Goal: Task Accomplishment & Management: Complete application form

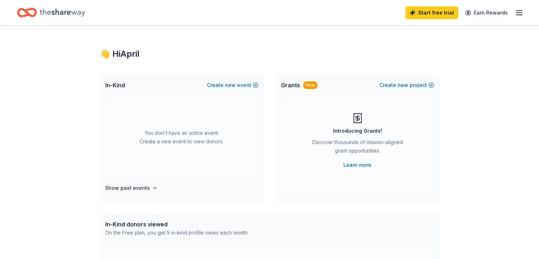
click at [517, 13] on line "button" at bounding box center [520, 13] width 6 height 0
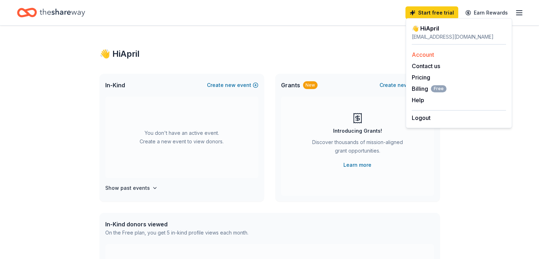
click at [419, 52] on link "Account" at bounding box center [423, 54] width 22 height 7
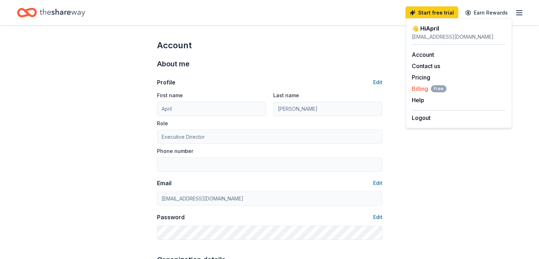
click at [420, 88] on span "Billing Free" at bounding box center [429, 88] width 35 height 9
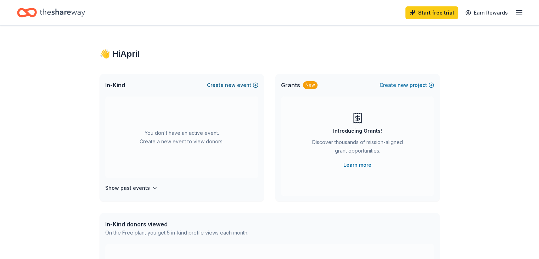
click at [218, 84] on button "Create new event" at bounding box center [232, 85] width 51 height 9
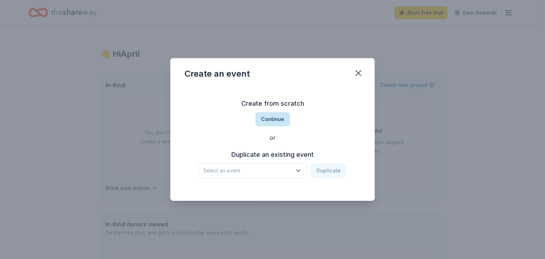
click at [274, 118] on button "Continue" at bounding box center [272, 119] width 34 height 14
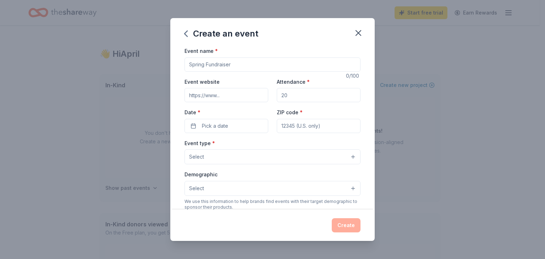
drag, startPoint x: 236, startPoint y: 65, endPoint x: 193, endPoint y: 65, distance: 43.6
click at [193, 65] on input "Event name *" at bounding box center [272, 64] width 176 height 14
type input "Santa's Village"
click at [232, 95] on input "Event website" at bounding box center [226, 95] width 84 height 14
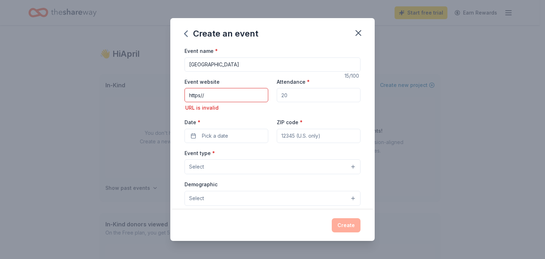
drag, startPoint x: 214, startPoint y: 97, endPoint x: 180, endPoint y: 94, distance: 34.2
click at [180, 94] on div "Event name * Santa's Village 15 /100 Event website https// URL is invalid Atten…" at bounding box center [272, 127] width 204 height 163
paste input "://www.highwaycitycd.com"
type input "https://www.highwaycitycd.com/"
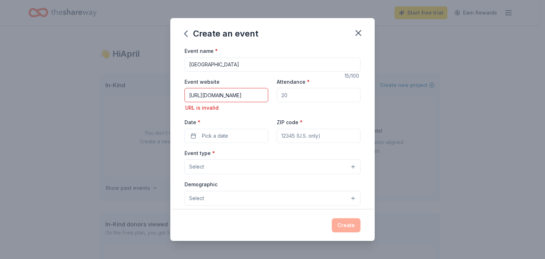
scroll to position [0, 0]
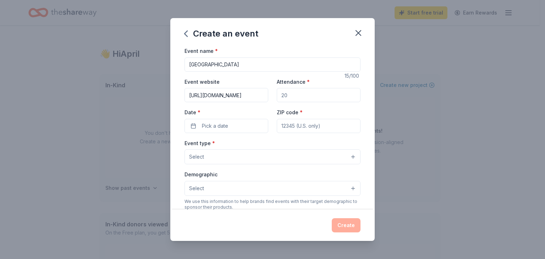
click at [288, 95] on input "Attendance *" at bounding box center [319, 95] width 84 height 14
type input "1200"
click at [236, 127] on button "Pick a date" at bounding box center [226, 126] width 84 height 14
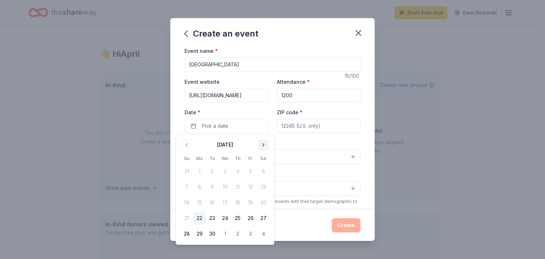
click at [263, 145] on button "Go to next month" at bounding box center [263, 145] width 10 height 10
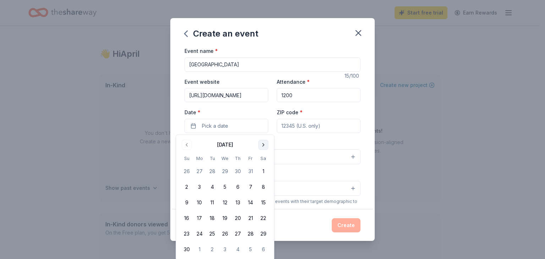
click at [263, 145] on button "Go to next month" at bounding box center [263, 145] width 10 height 10
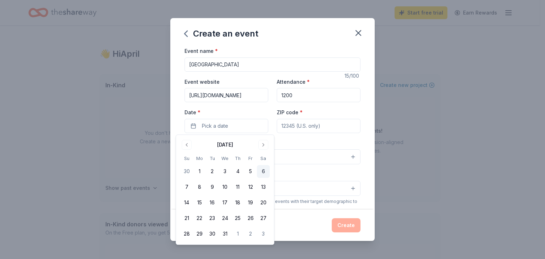
click at [262, 172] on button "6" at bounding box center [263, 171] width 13 height 13
click at [317, 127] on input "ZIP code *" at bounding box center [319, 126] width 84 height 14
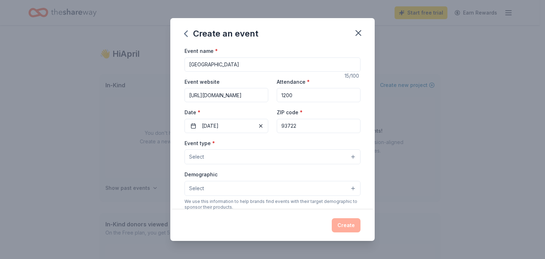
type input "93722"
click at [213, 155] on button "Select" at bounding box center [272, 156] width 176 height 15
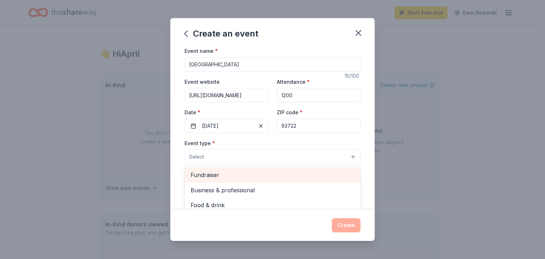
click at [209, 175] on span "Fundraiser" at bounding box center [272, 174] width 164 height 9
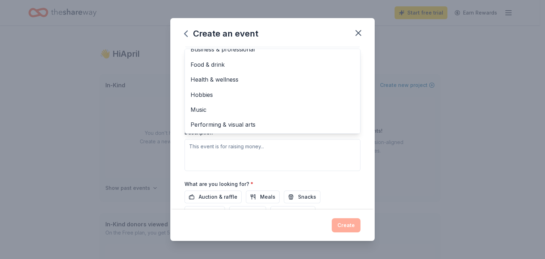
scroll to position [176, 0]
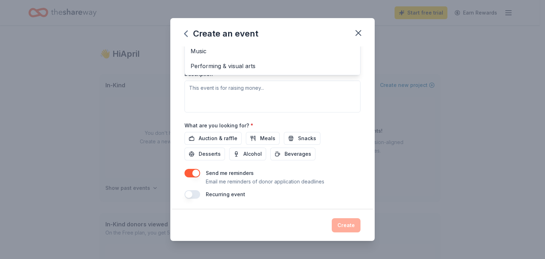
click at [194, 86] on div "Event type * Fundraiser Business & professional Food & drink Health & wellness …" at bounding box center [272, 37] width 176 height 150
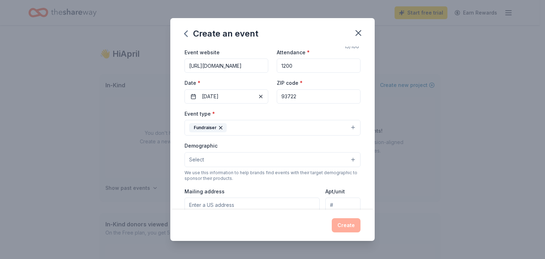
click at [219, 128] on icon "button" at bounding box center [220, 127] width 3 height 3
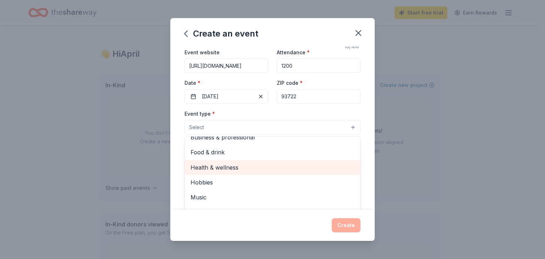
scroll to position [65, 0]
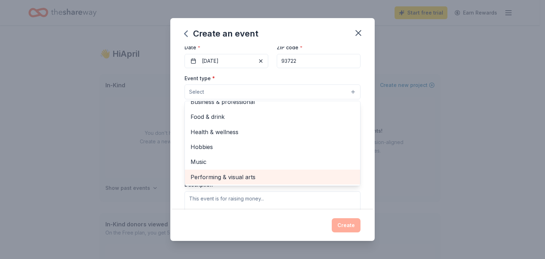
click at [215, 175] on span "Performing & visual arts" at bounding box center [272, 176] width 164 height 9
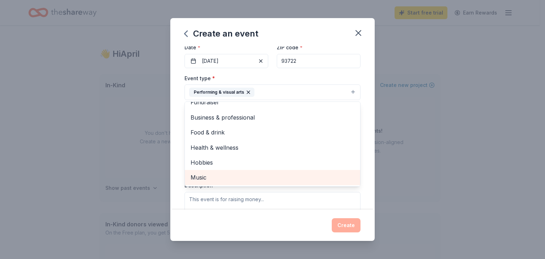
scroll to position [9, 0]
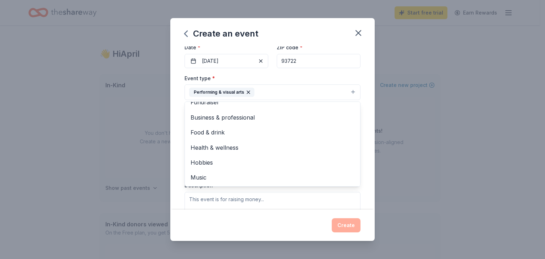
click at [363, 173] on div "Event name * Santa's Village 15 /100 Event website https://www.highwaycitycd.co…" at bounding box center [272, 127] width 204 height 163
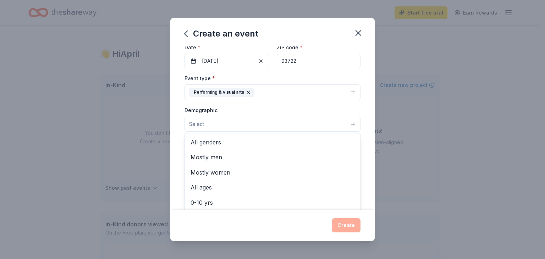
click at [198, 123] on span "Select" at bounding box center [196, 124] width 15 height 9
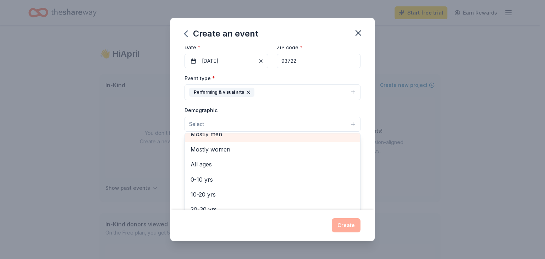
scroll to position [35, 0]
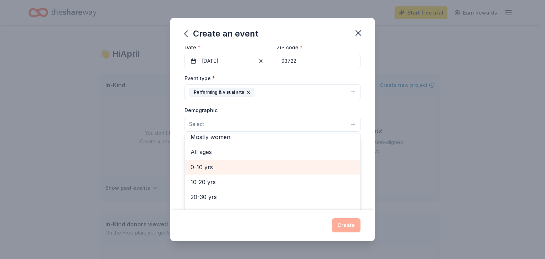
click at [199, 163] on span "0-10 yrs" at bounding box center [272, 166] width 164 height 9
click at [201, 167] on span "10-20 yrs" at bounding box center [272, 167] width 164 height 9
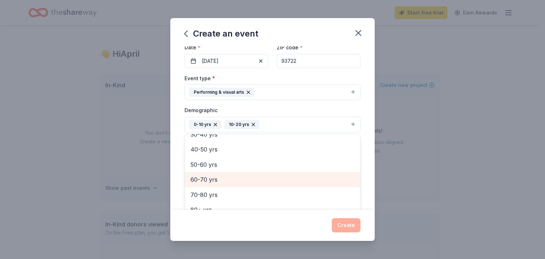
scroll to position [177, 0]
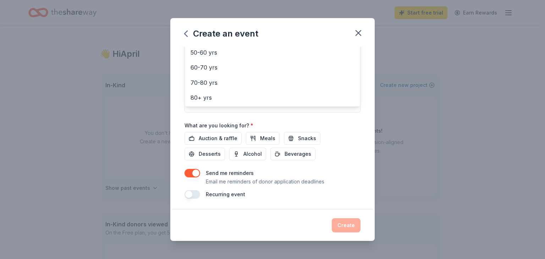
click at [300, 137] on div "Event name * Santa's Village 15 /100 Event website https://www.highwaycitycd.co…" at bounding box center [272, 34] width 176 height 329
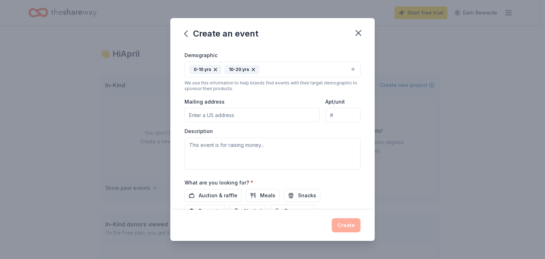
scroll to position [132, 0]
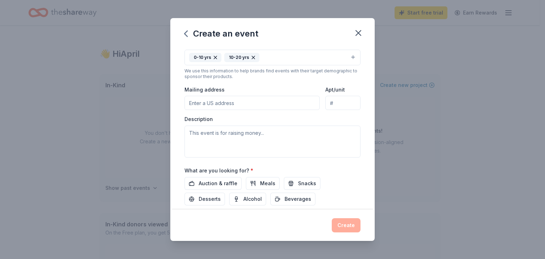
click at [234, 101] on input "Mailing address" at bounding box center [251, 103] width 135 height 14
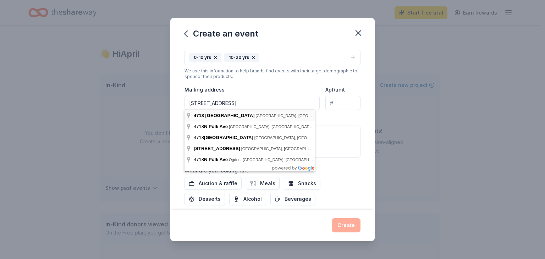
type input "4718 North Polk Avenue, Fresno, CA, 93722"
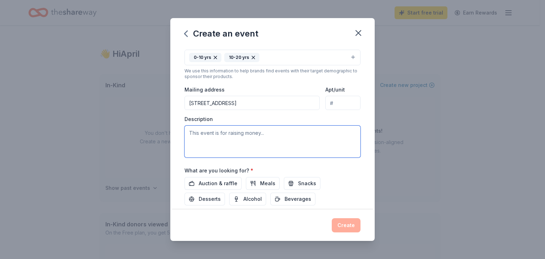
click at [195, 131] on textarea at bounding box center [272, 142] width 176 height 32
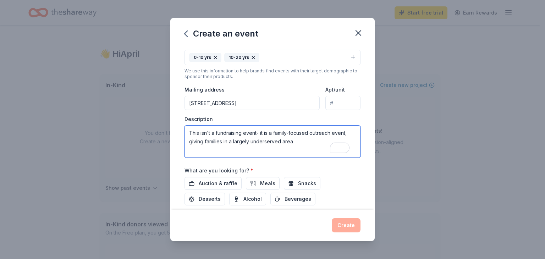
click at [295, 141] on textarea "This isn't a fundraising event- it is a family-focused outreach event, giving f…" at bounding box center [272, 142] width 176 height 32
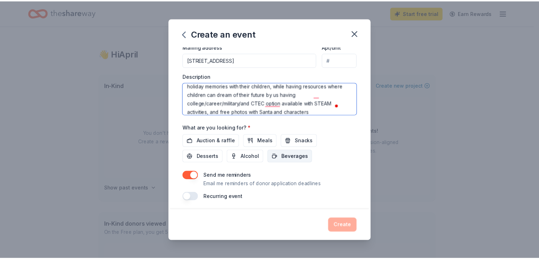
scroll to position [177, 0]
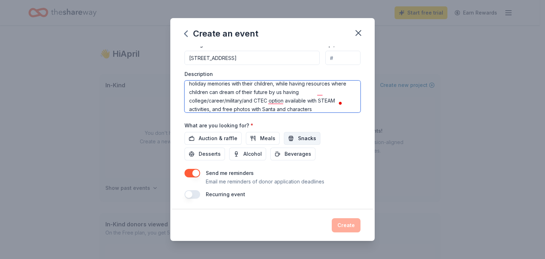
type textarea "This isn't a fundraising event- it is a family-focused outreach event, giving f…"
click at [298, 137] on span "Snacks" at bounding box center [307, 138] width 18 height 9
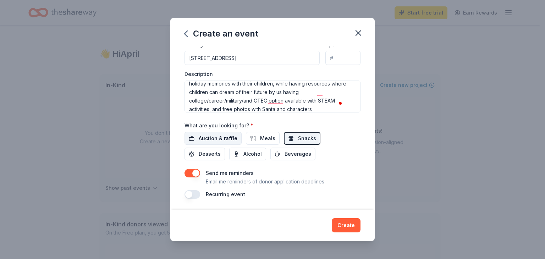
click at [205, 137] on span "Auction & raffle" at bounding box center [218, 138] width 39 height 9
click at [347, 225] on button "Create" at bounding box center [346, 225] width 29 height 14
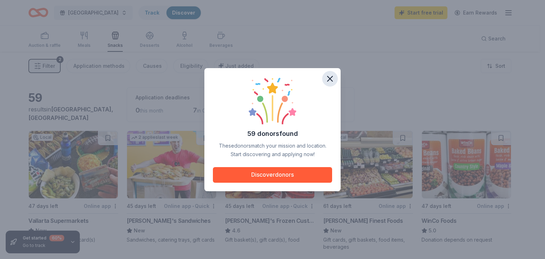
click at [328, 78] on icon "button" at bounding box center [330, 79] width 10 height 10
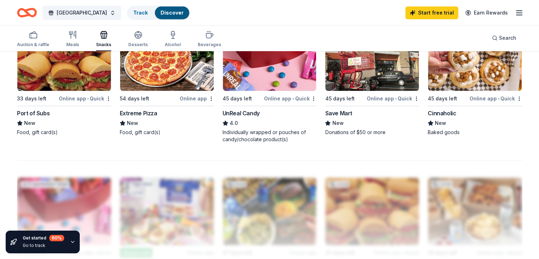
scroll to position [425, 0]
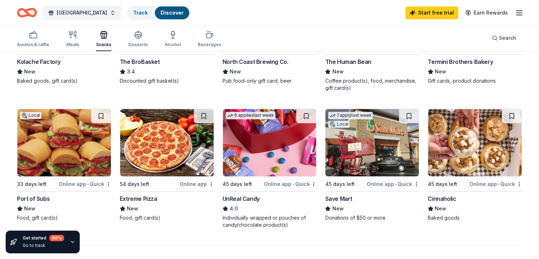
click at [356, 143] on img at bounding box center [373, 142] width 94 height 67
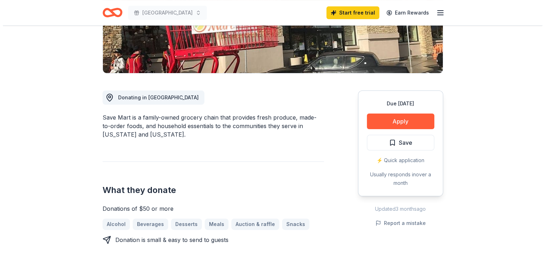
scroll to position [177, 0]
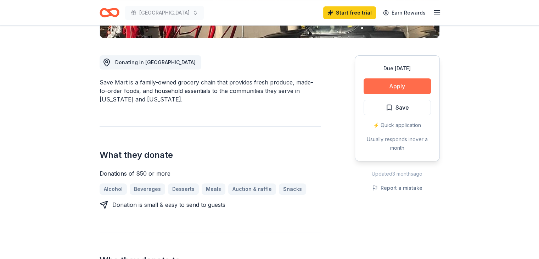
click at [396, 84] on button "Apply" at bounding box center [397, 86] width 67 height 16
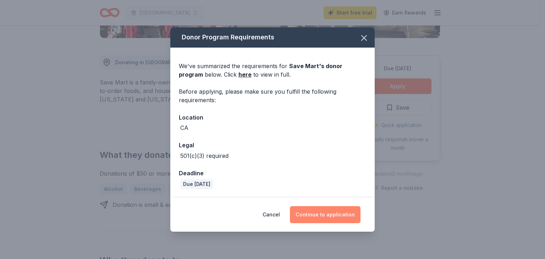
click at [326, 215] on button "Continue to application" at bounding box center [325, 214] width 71 height 17
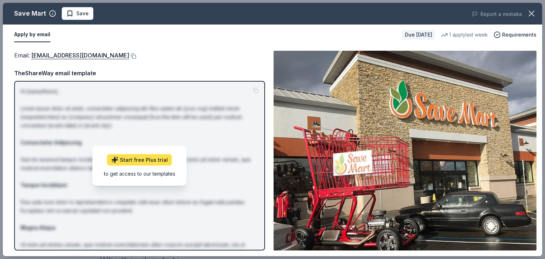
click at [138, 159] on link "Start free Plus trial" at bounding box center [139, 159] width 65 height 11
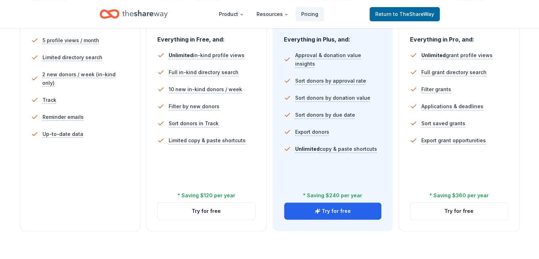
scroll to position [213, 0]
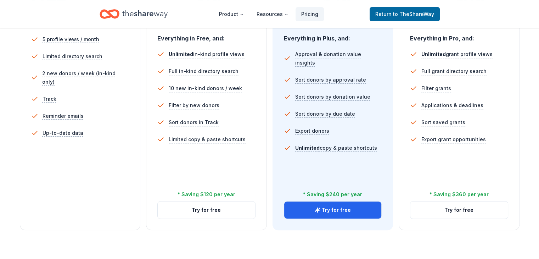
click at [91, 176] on div "Free Current Come see what we're all about. Free 5 profile views / month Limite…" at bounding box center [80, 84] width 121 height 291
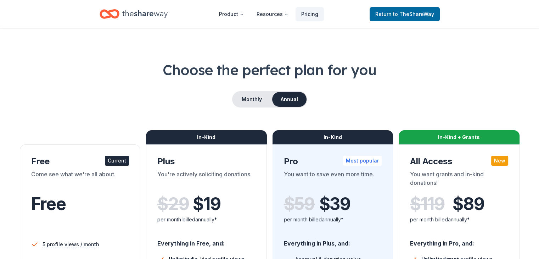
scroll to position [0, 0]
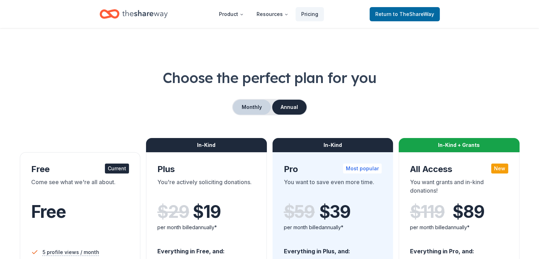
click at [249, 107] on button "Monthly" at bounding box center [252, 107] width 38 height 15
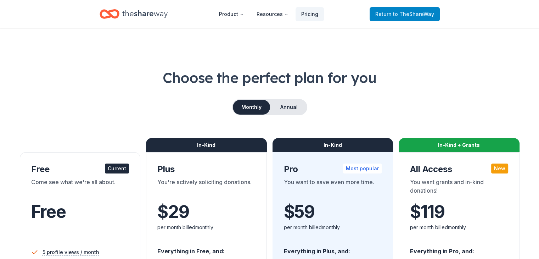
click at [411, 12] on span "to TheShareWay" at bounding box center [413, 14] width 41 height 6
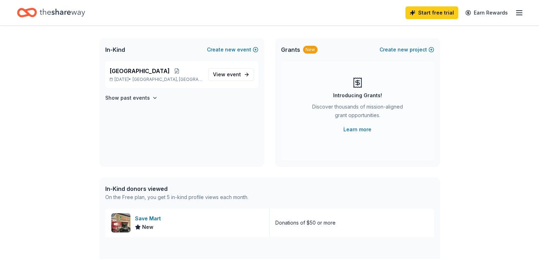
scroll to position [71, 0]
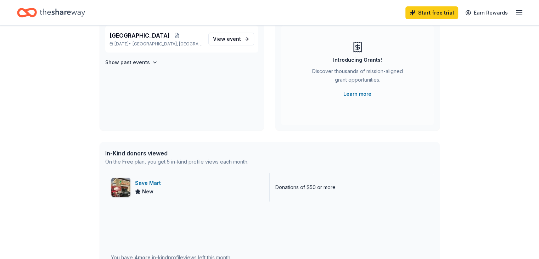
click at [128, 190] on img at bounding box center [120, 187] width 19 height 19
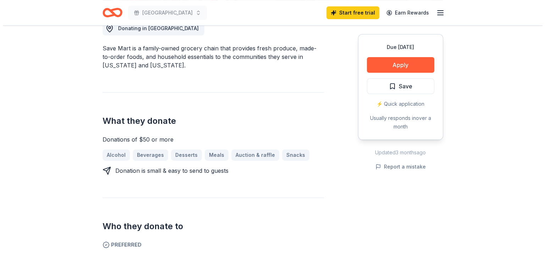
scroll to position [213, 0]
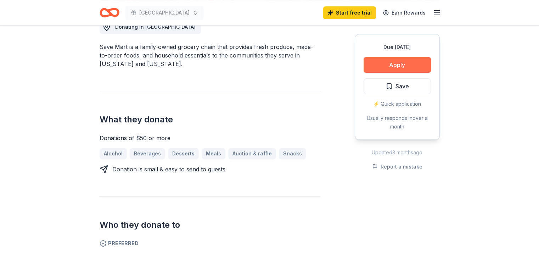
click at [399, 63] on button "Apply" at bounding box center [397, 65] width 67 height 16
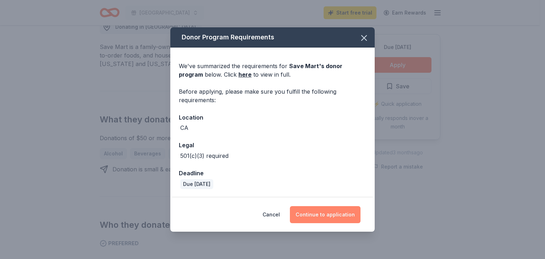
click at [318, 214] on button "Continue to application" at bounding box center [325, 214] width 71 height 17
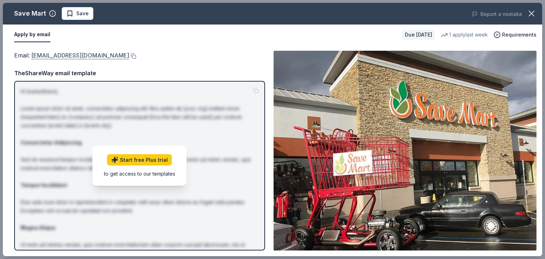
click at [69, 55] on link "[EMAIL_ADDRESS][DOMAIN_NAME]" at bounding box center [80, 55] width 98 height 9
click at [129, 56] on button at bounding box center [132, 56] width 7 height 6
